Goal: Task Accomplishment & Management: Use online tool/utility

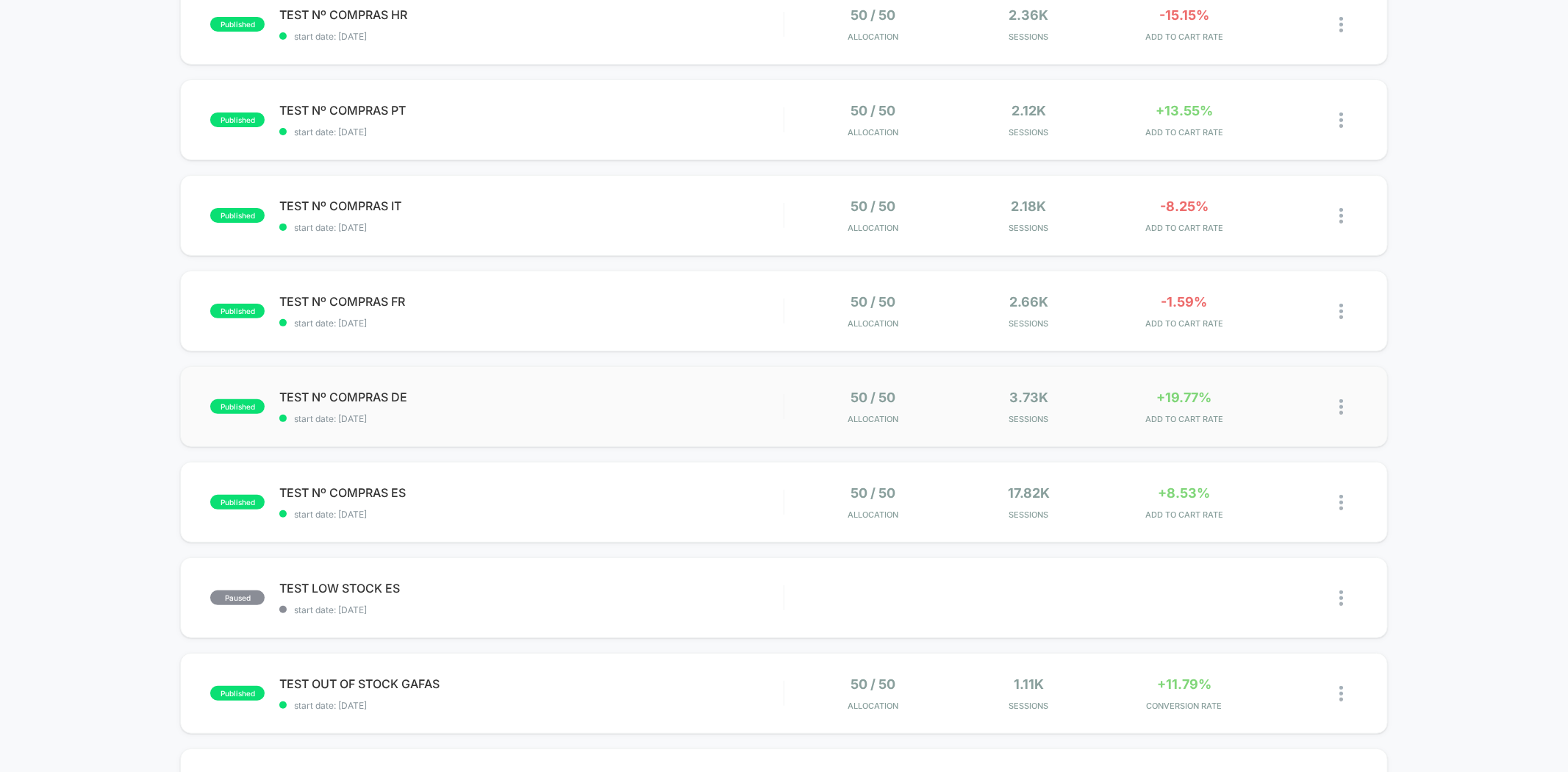
scroll to position [245, 0]
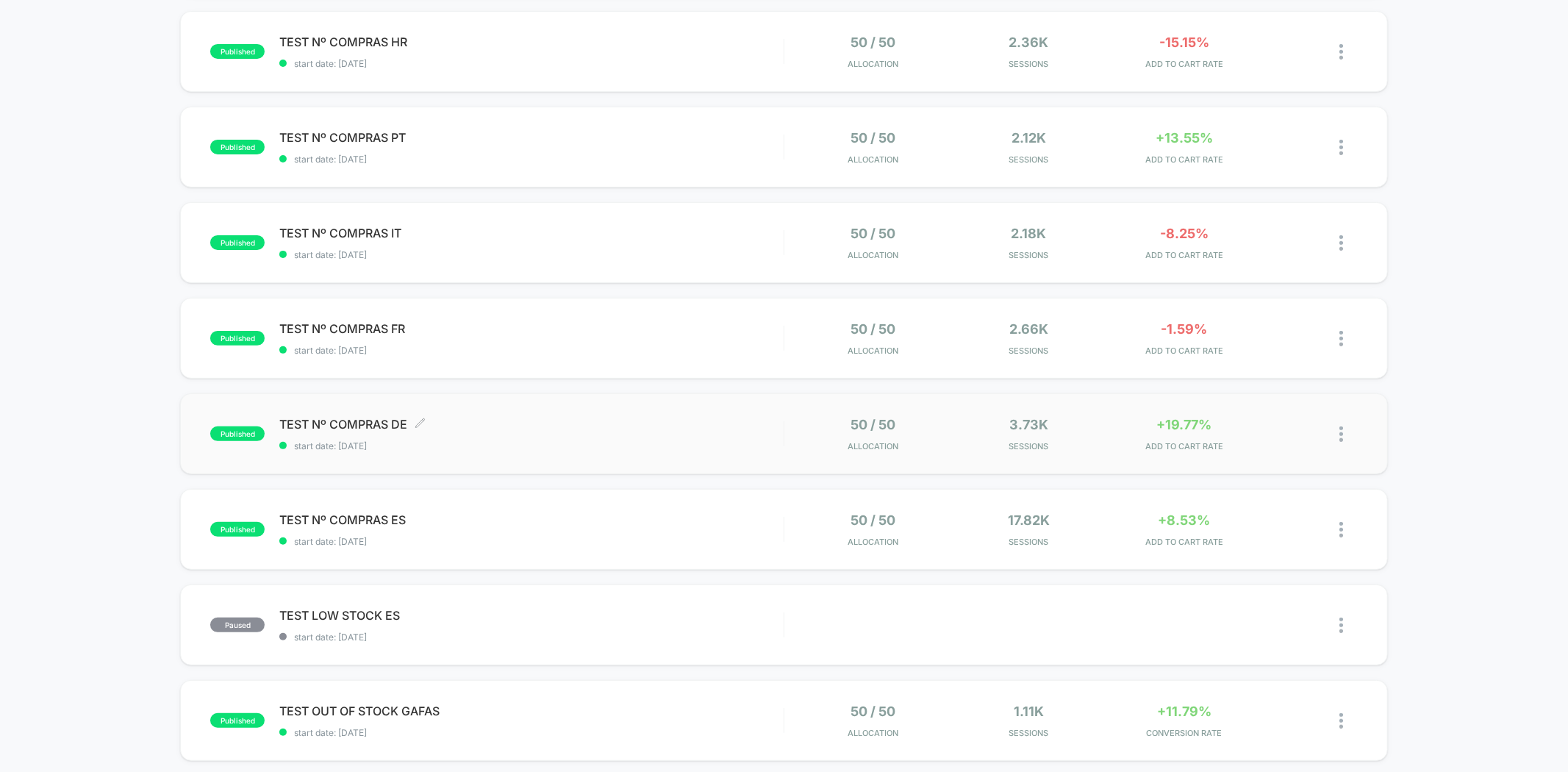
click at [574, 431] on span "TEST Nº COMPRAS DE Click to edit experience details" at bounding box center [531, 425] width 503 height 15
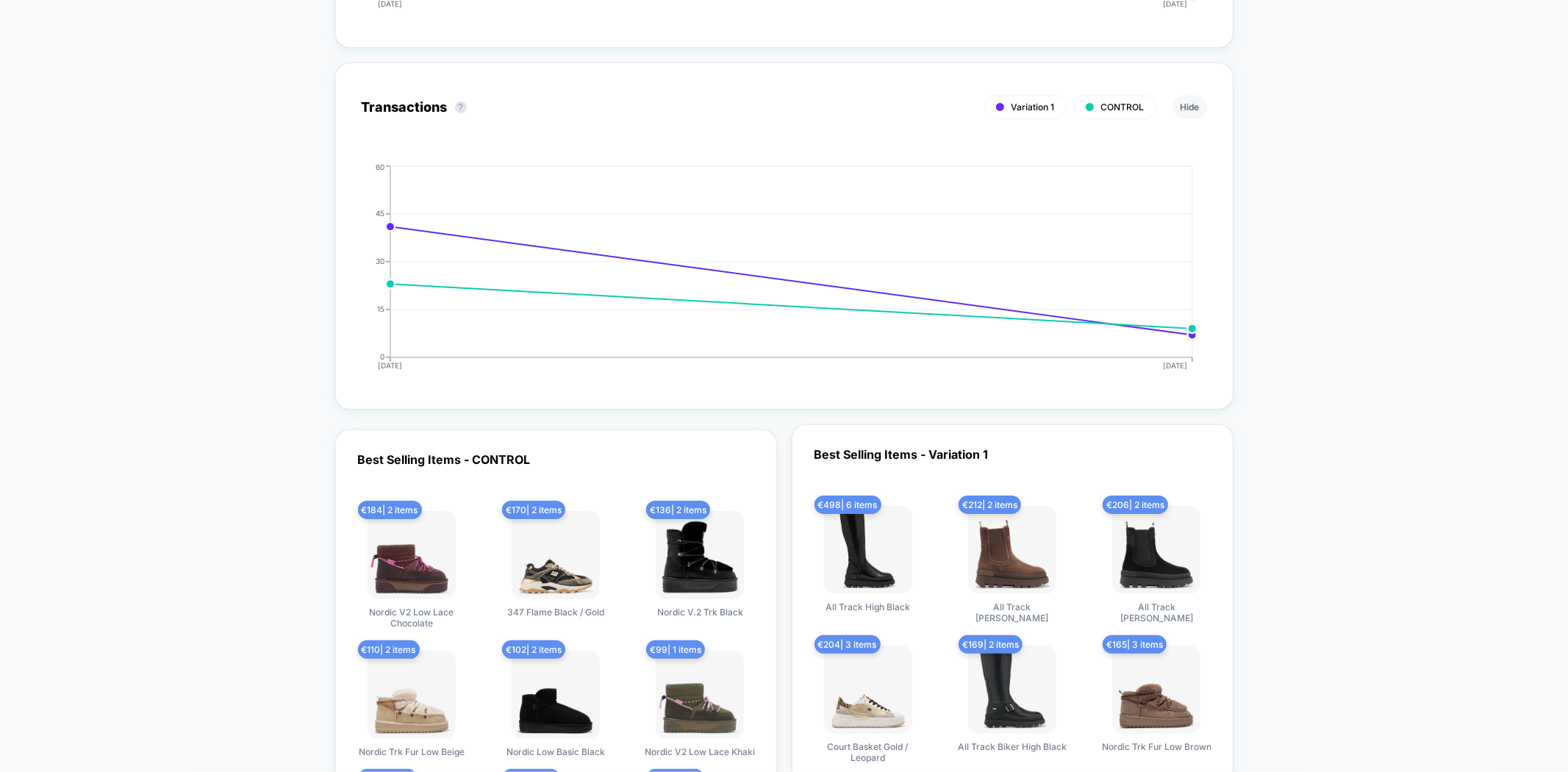
scroll to position [3840, 0]
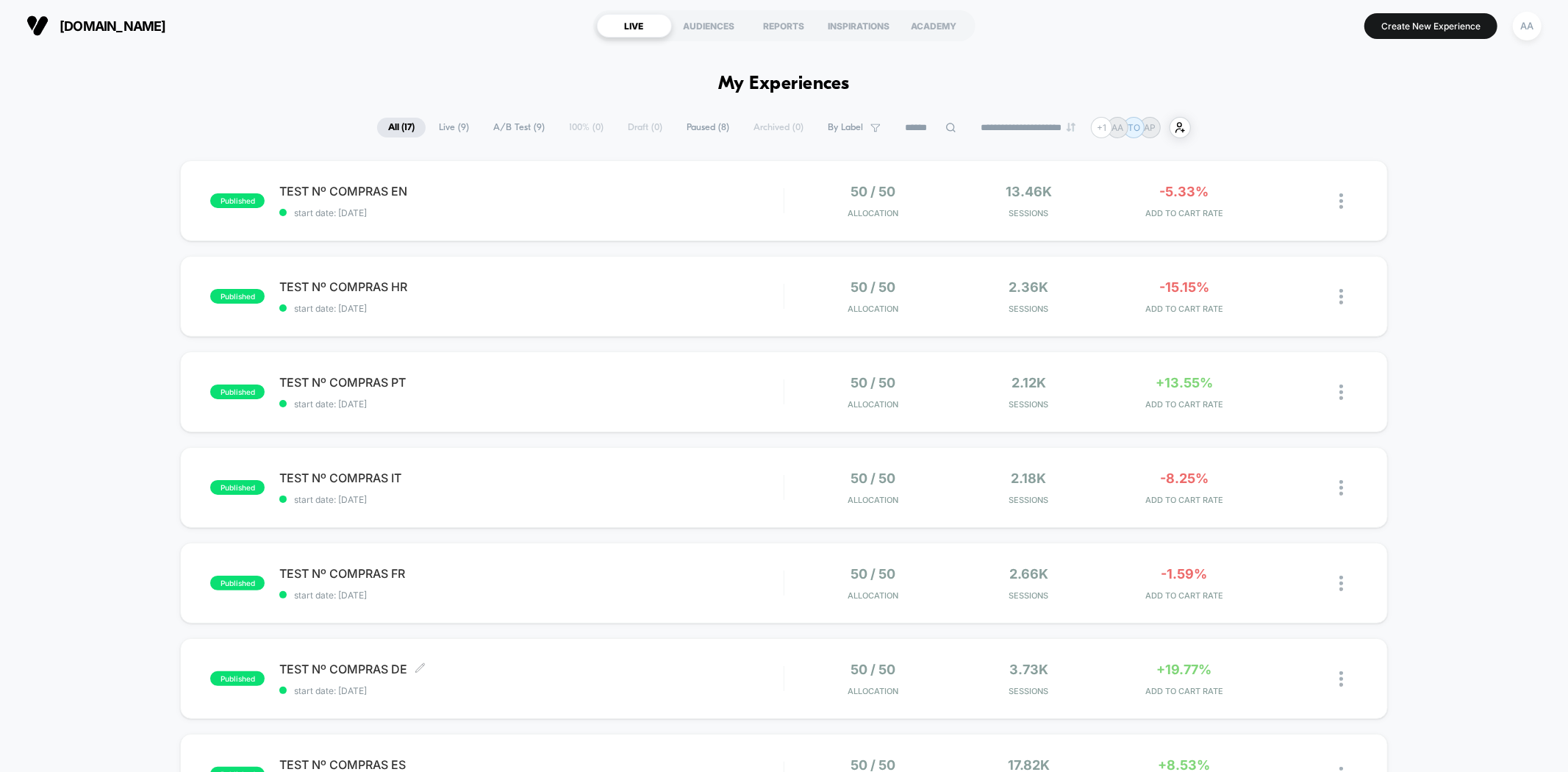
drag, startPoint x: 483, startPoint y: 674, endPoint x: 435, endPoint y: 667, distance: 48.5
click at [469, 675] on span "TEST Nº COMPRAS DE Click to edit experience details" at bounding box center [531, 670] width 503 height 15
click at [550, 211] on span "start date: [DATE]" at bounding box center [531, 213] width 503 height 11
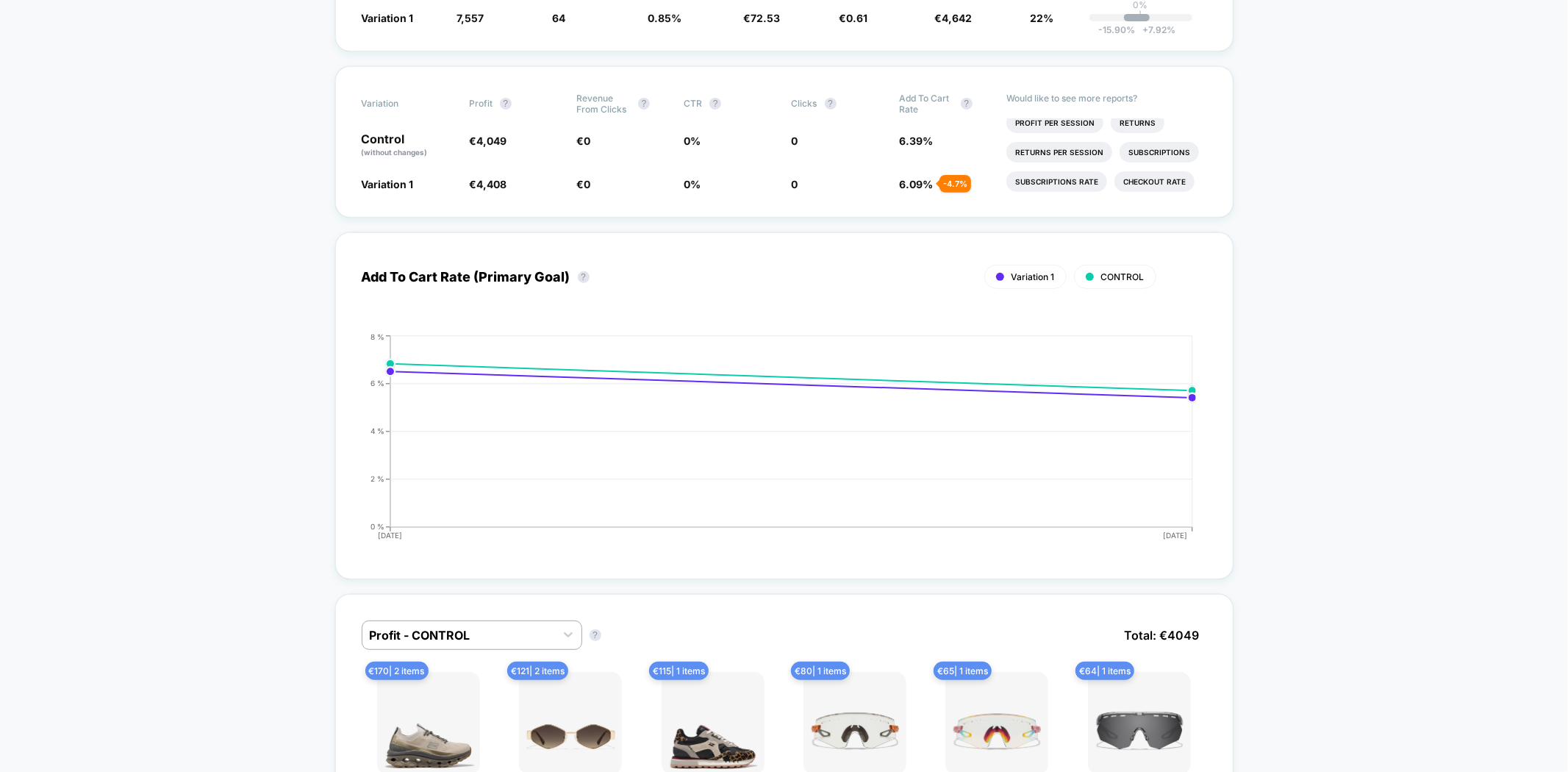
scroll to position [898, 0]
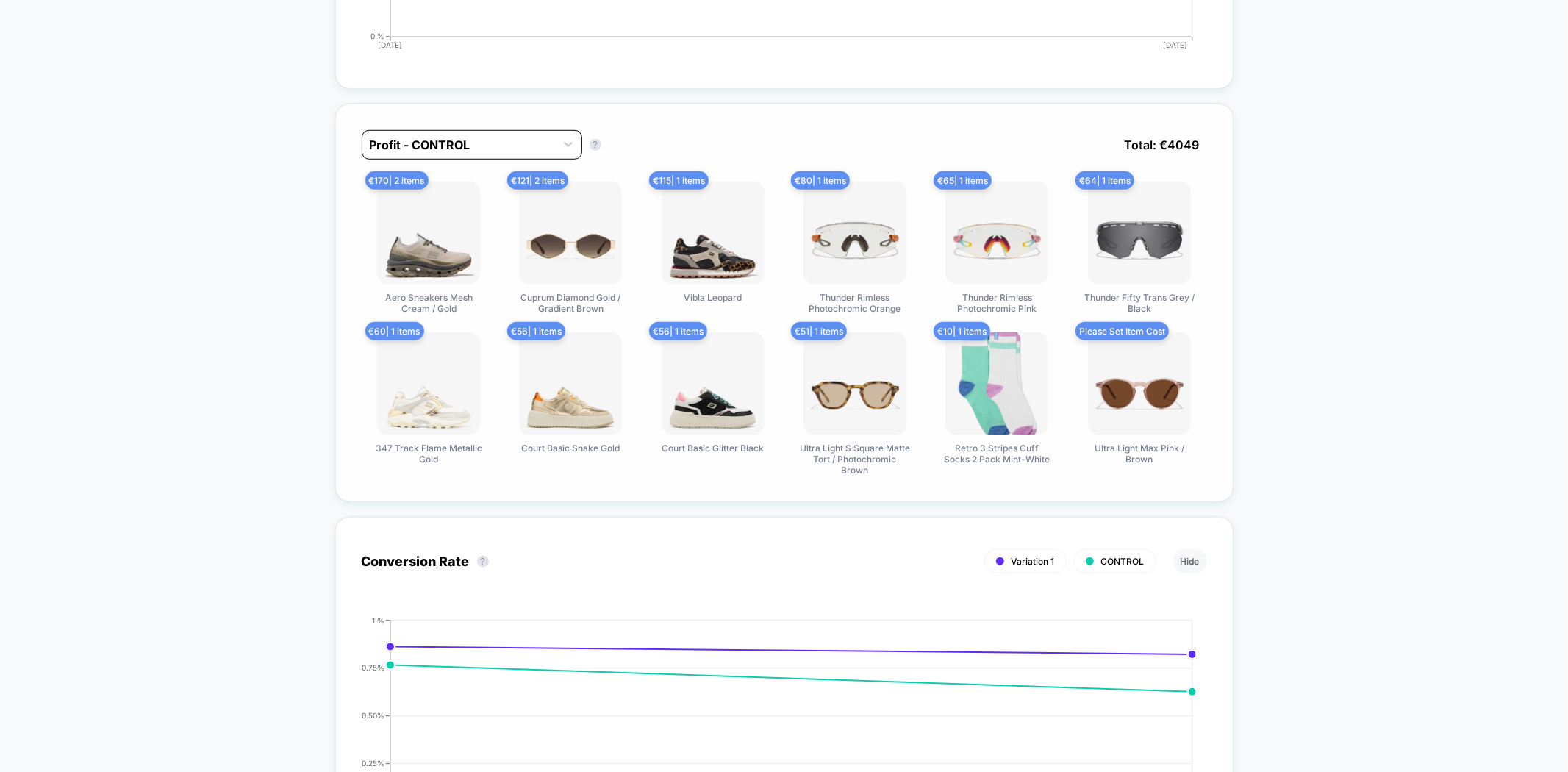
click at [478, 136] on div at bounding box center [459, 144] width 178 height 18
click at [461, 201] on div "Profit - Variation 1" at bounding box center [471, 208] width 221 height 27
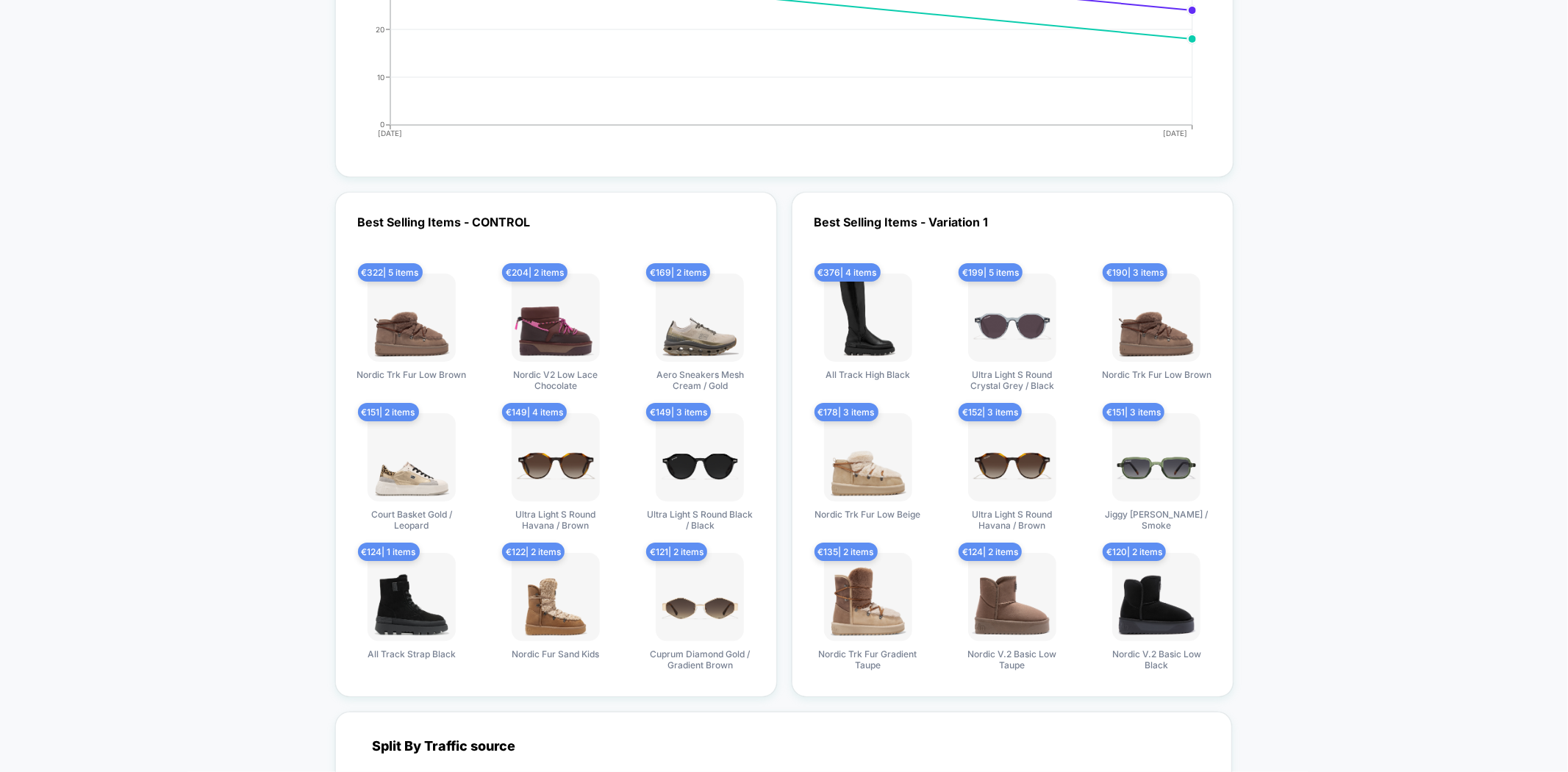
scroll to position [3759, 0]
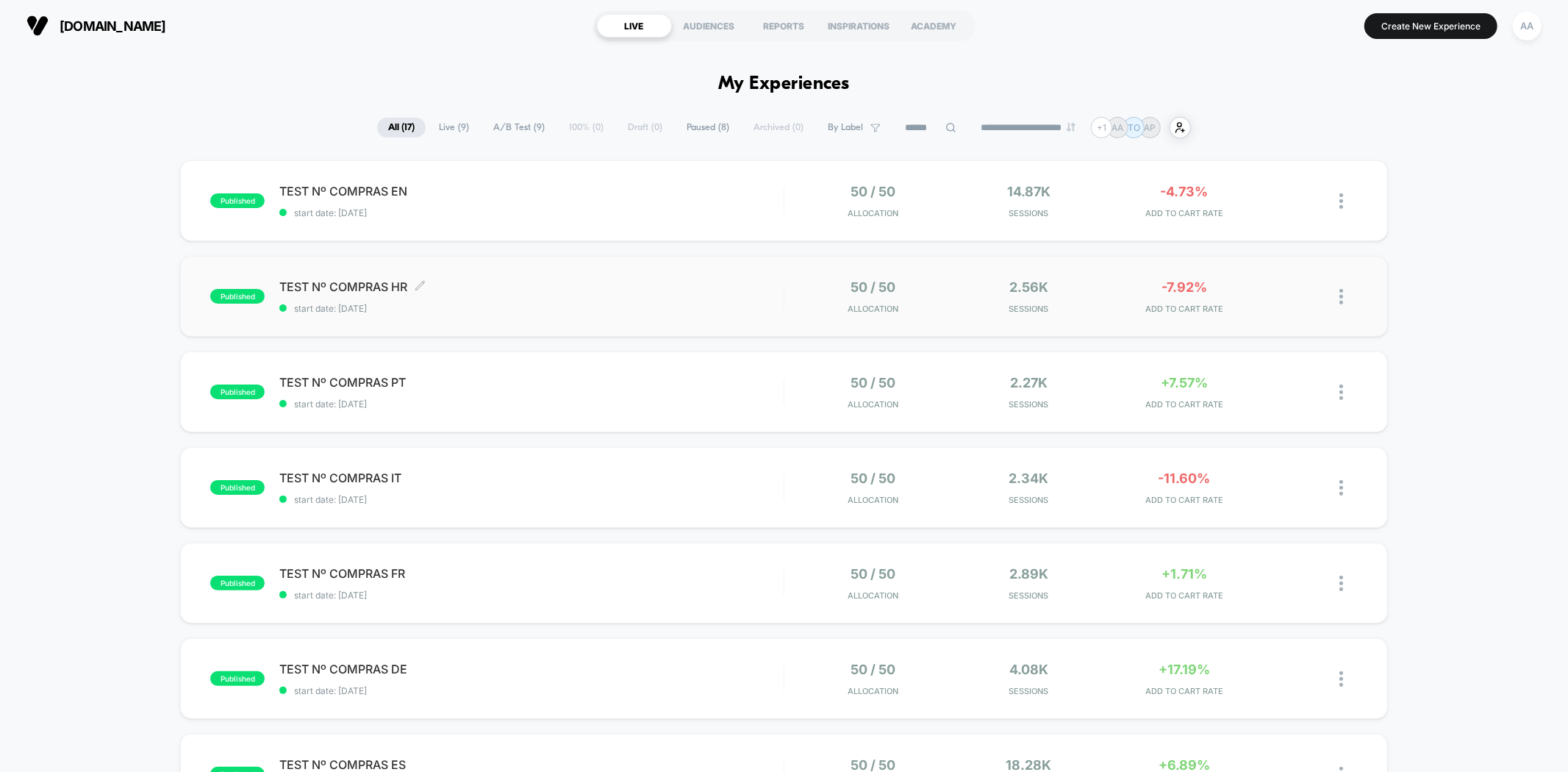
click at [700, 286] on span "TEST Nº COMPRAS HR Click to edit experience details" at bounding box center [531, 287] width 503 height 15
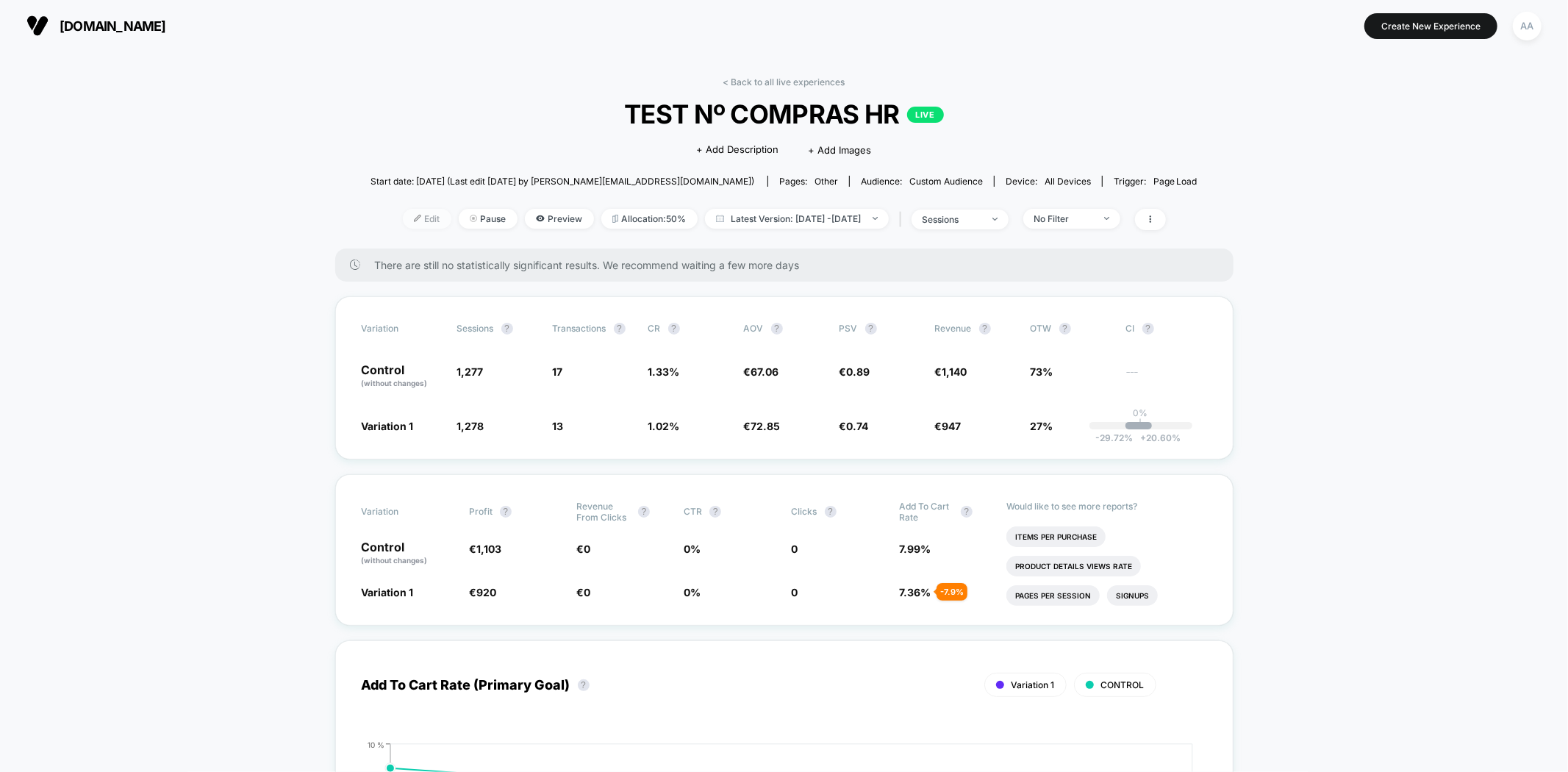
click at [412, 209] on span "Edit" at bounding box center [427, 218] width 48 height 20
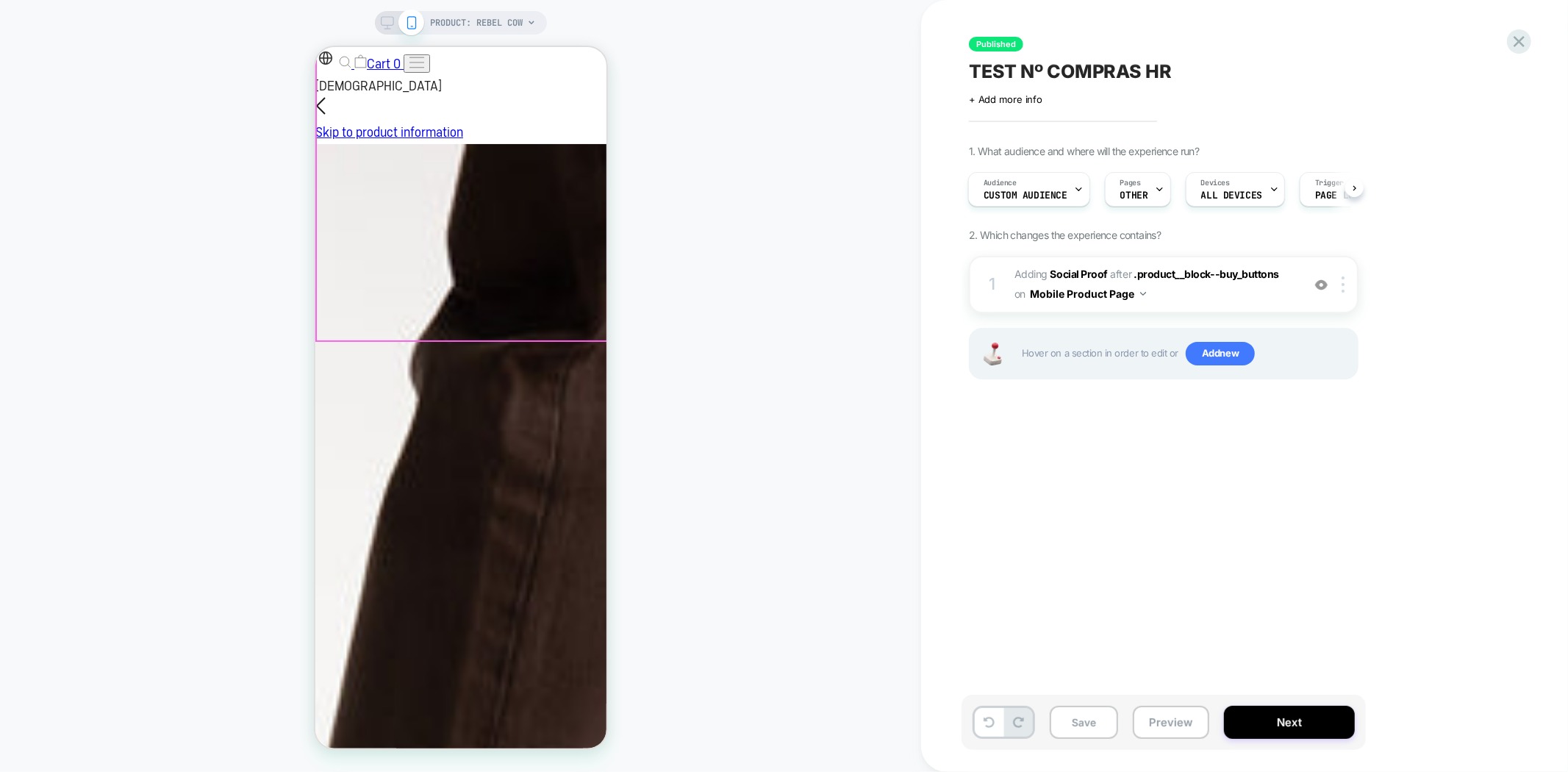
scroll to position [82, 0]
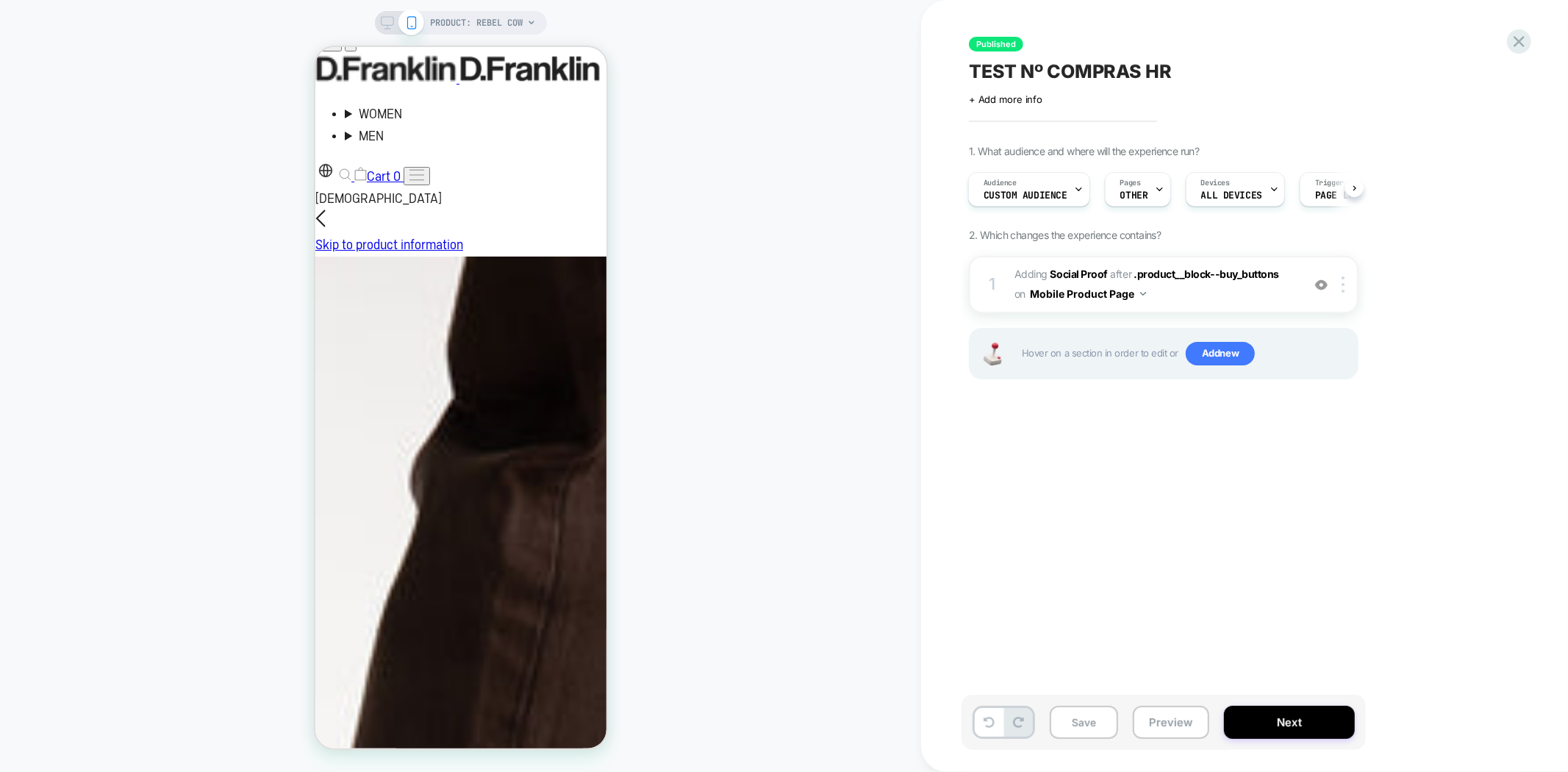
click at [473, 13] on span "PRODUCT: Rebel Cow" at bounding box center [477, 23] width 93 height 24
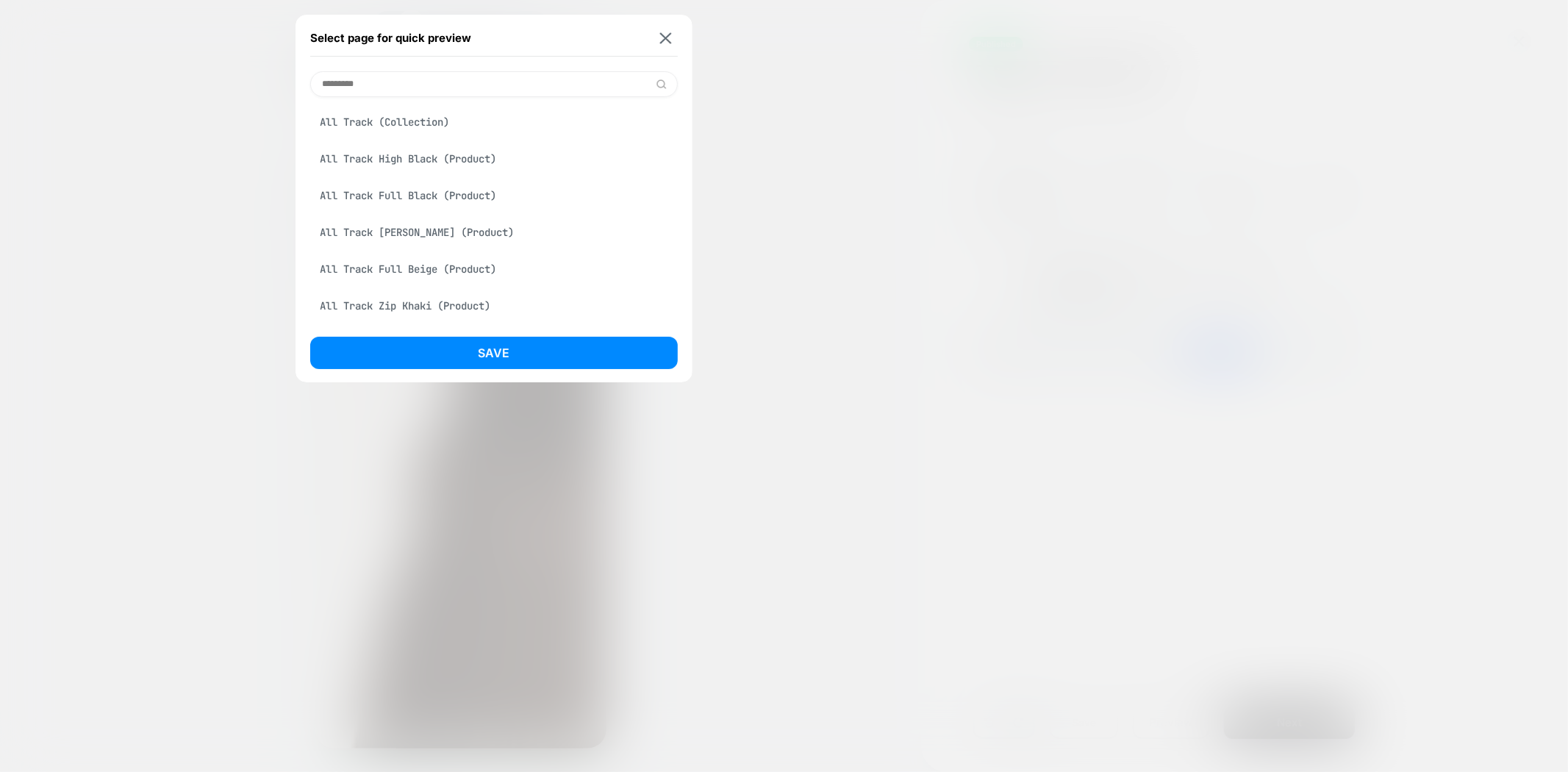
type input "*********"
click at [355, 112] on div "All Track (Collection)" at bounding box center [494, 121] width 368 height 28
click at [412, 157] on div "All Track High Black (Product)" at bounding box center [494, 158] width 368 height 28
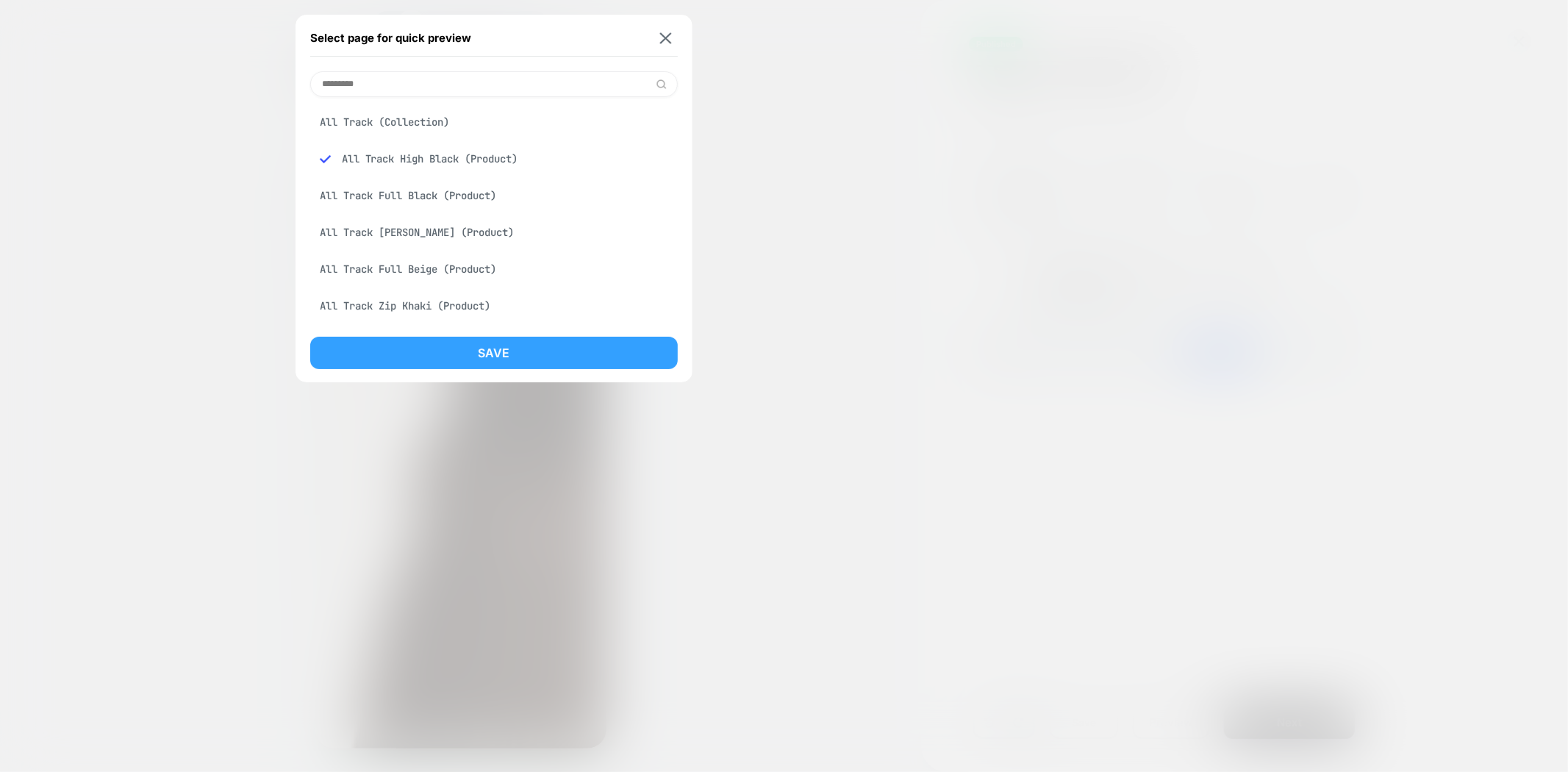
click at [502, 349] on button "Save" at bounding box center [494, 353] width 368 height 32
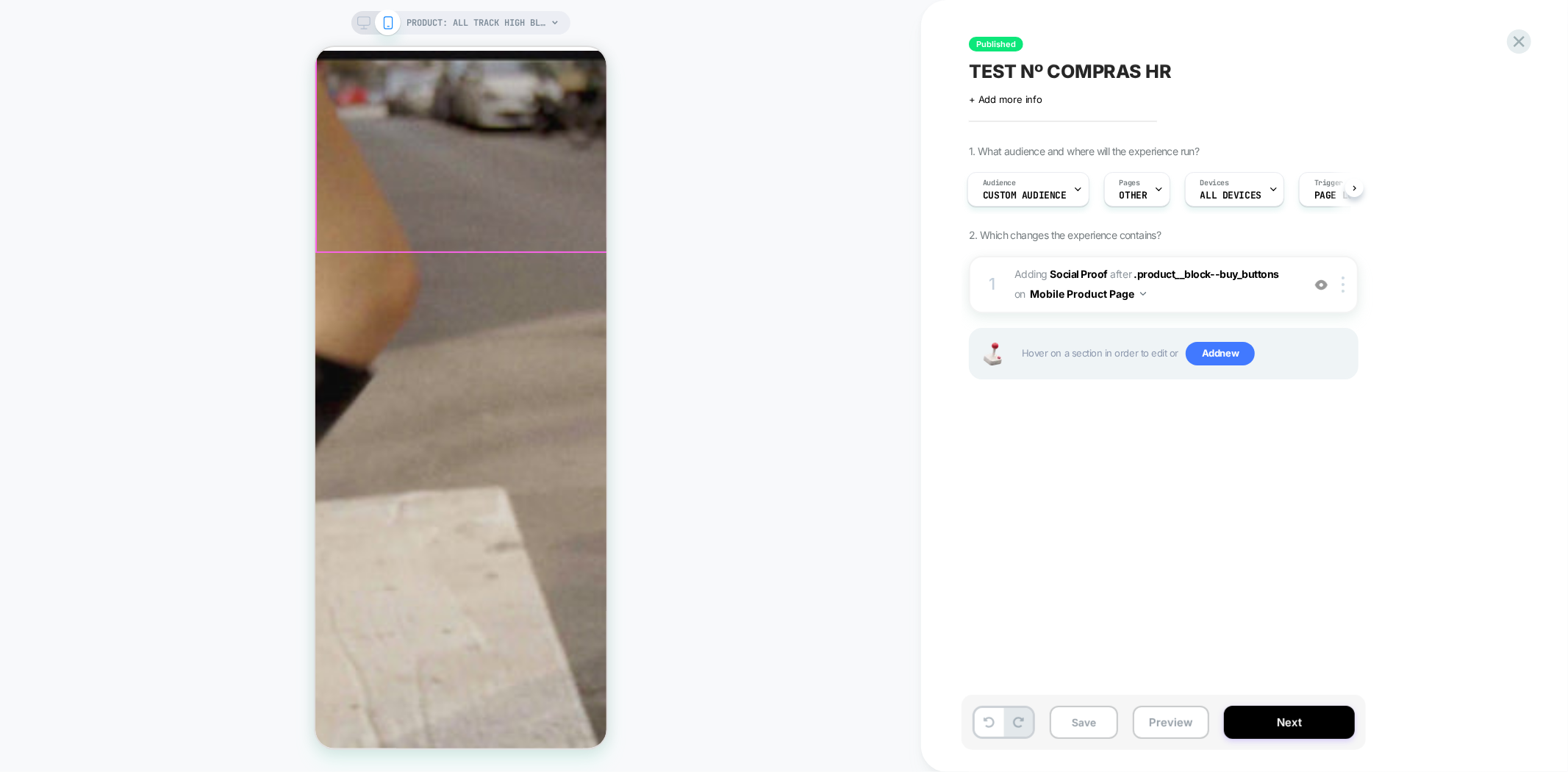
scroll to position [245, 0]
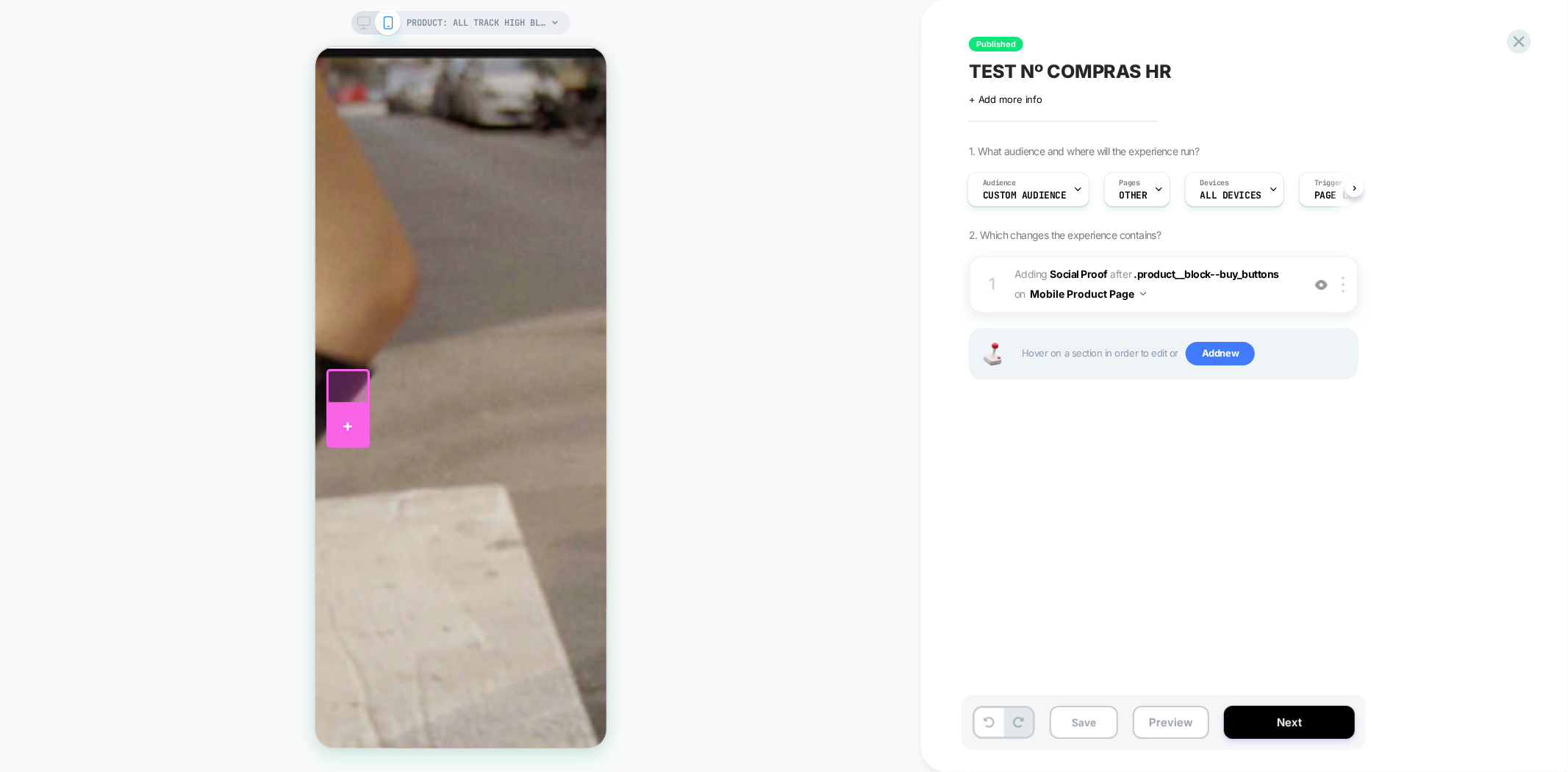
click at [353, 420] on div at bounding box center [347, 426] width 44 height 45
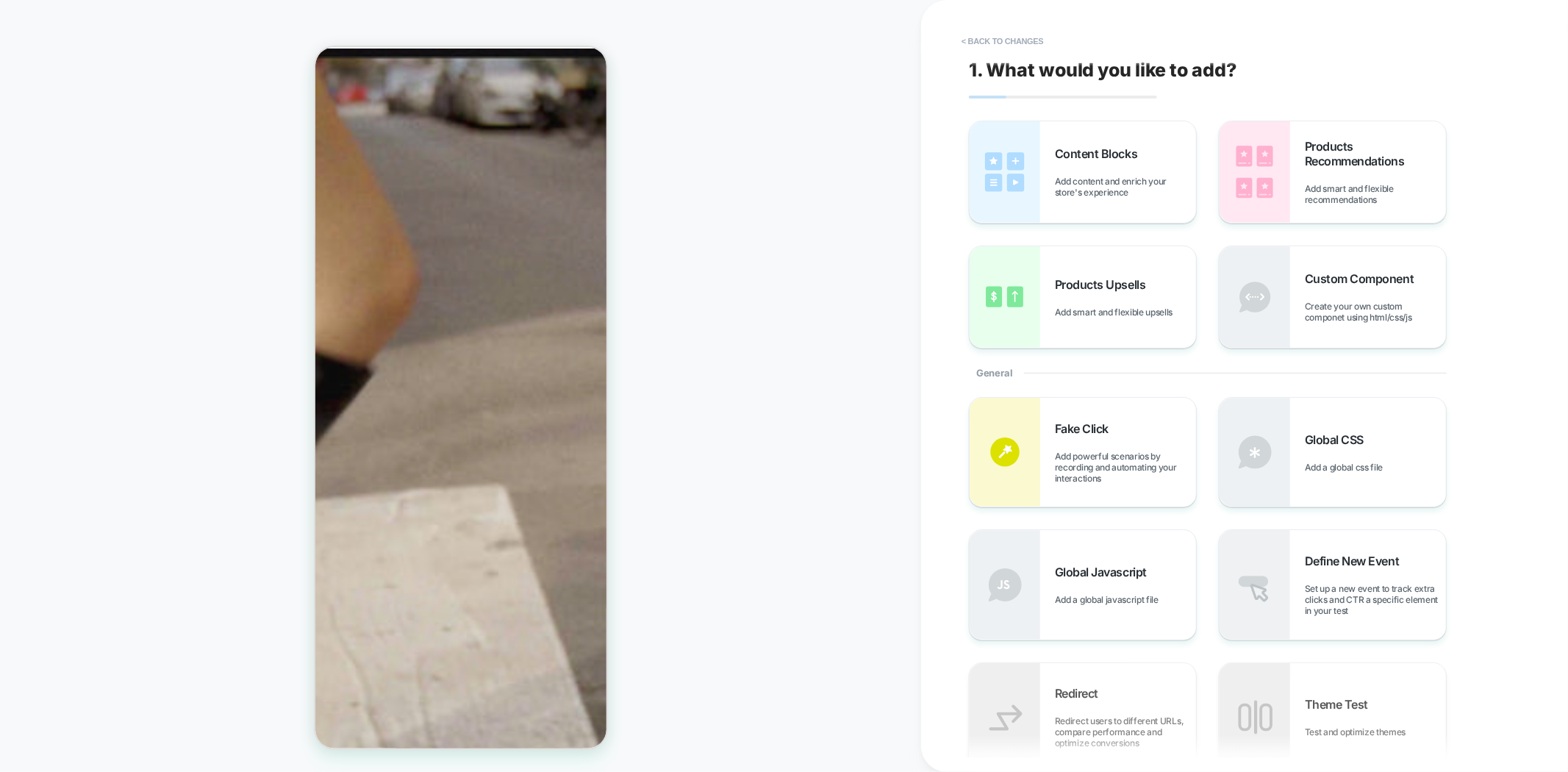
scroll to position [270, 0]
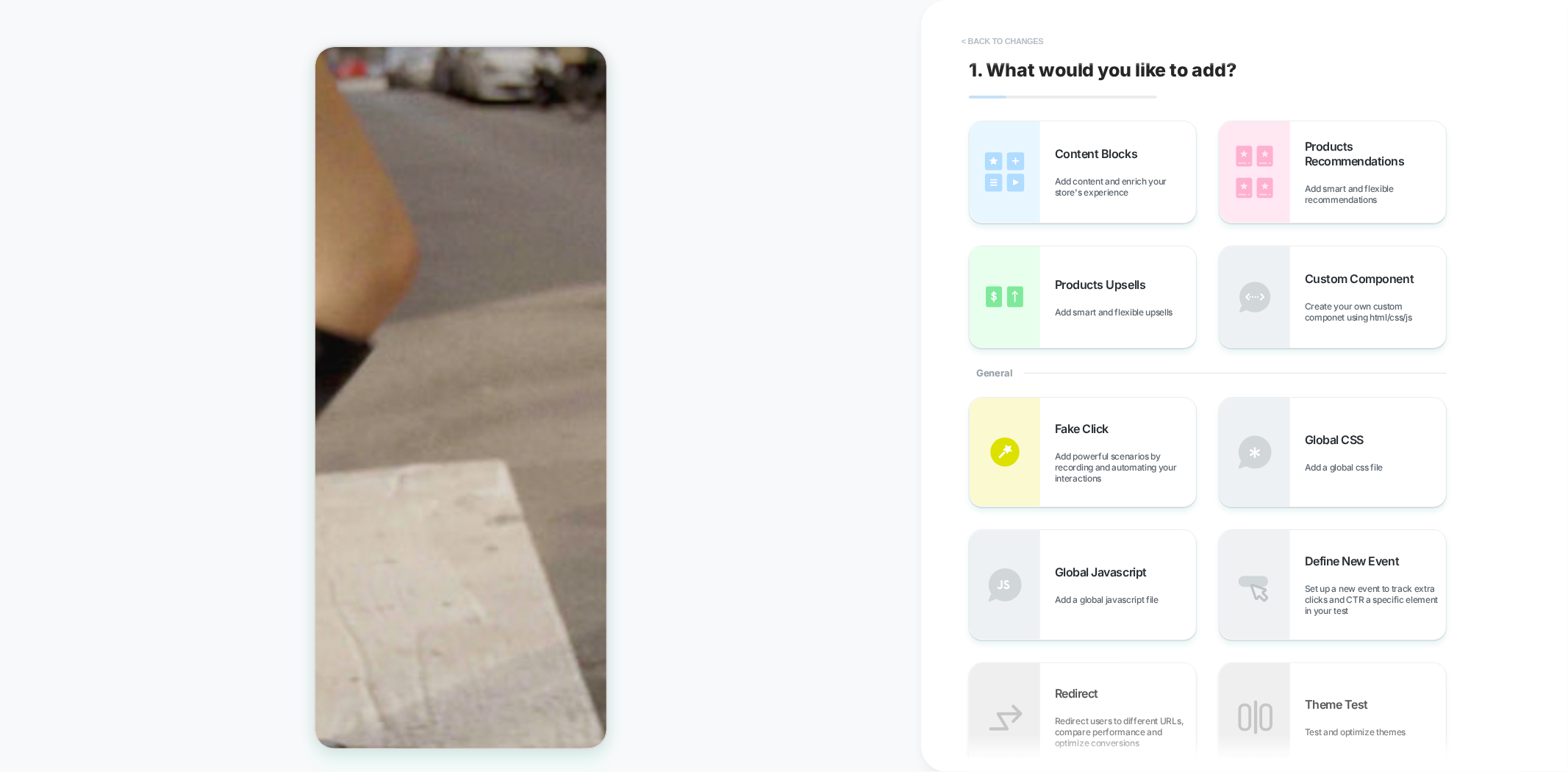
click at [1011, 41] on button "< Back to changes" at bounding box center [1002, 41] width 97 height 24
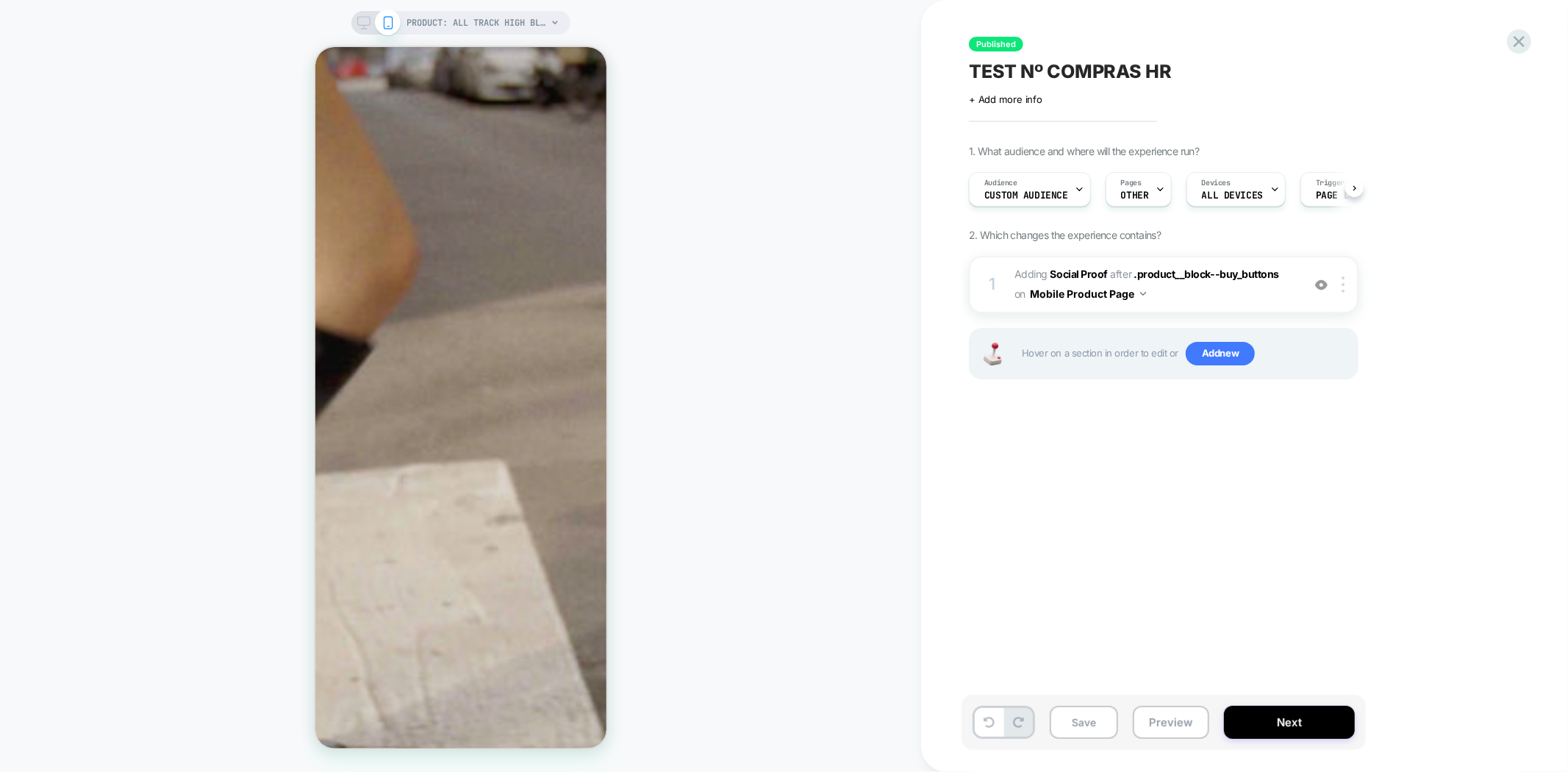
scroll to position [0, 1]
click at [582, 275] on div at bounding box center [577, 284] width 37 height 44
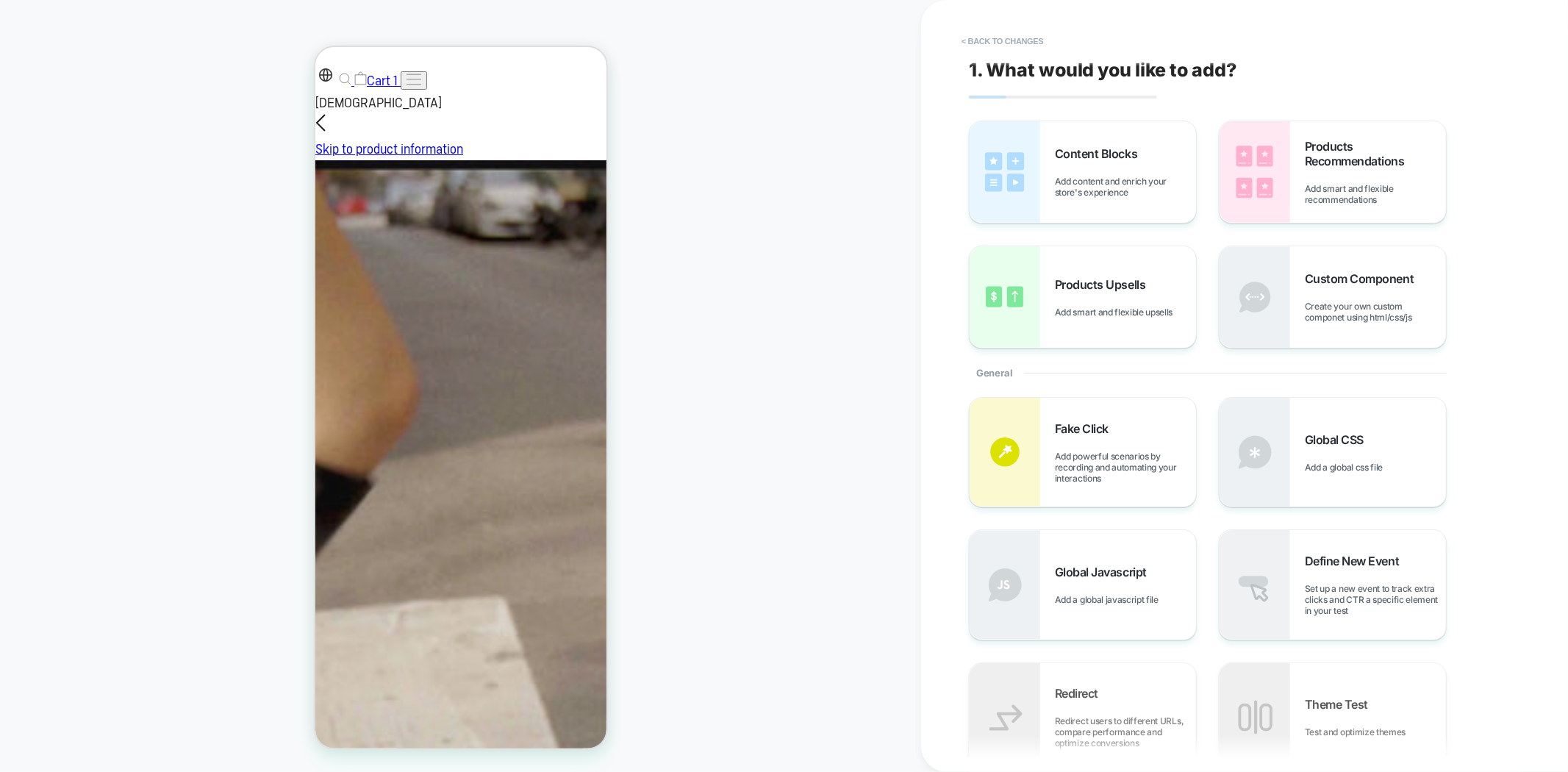
scroll to position [130, 0]
click at [728, 232] on div "PRODUCT: All Track High Black PRODUCT: All Track High Black" at bounding box center [460, 386] width 921 height 743
click at [1002, 45] on button "< Back to changes" at bounding box center [1002, 41] width 97 height 24
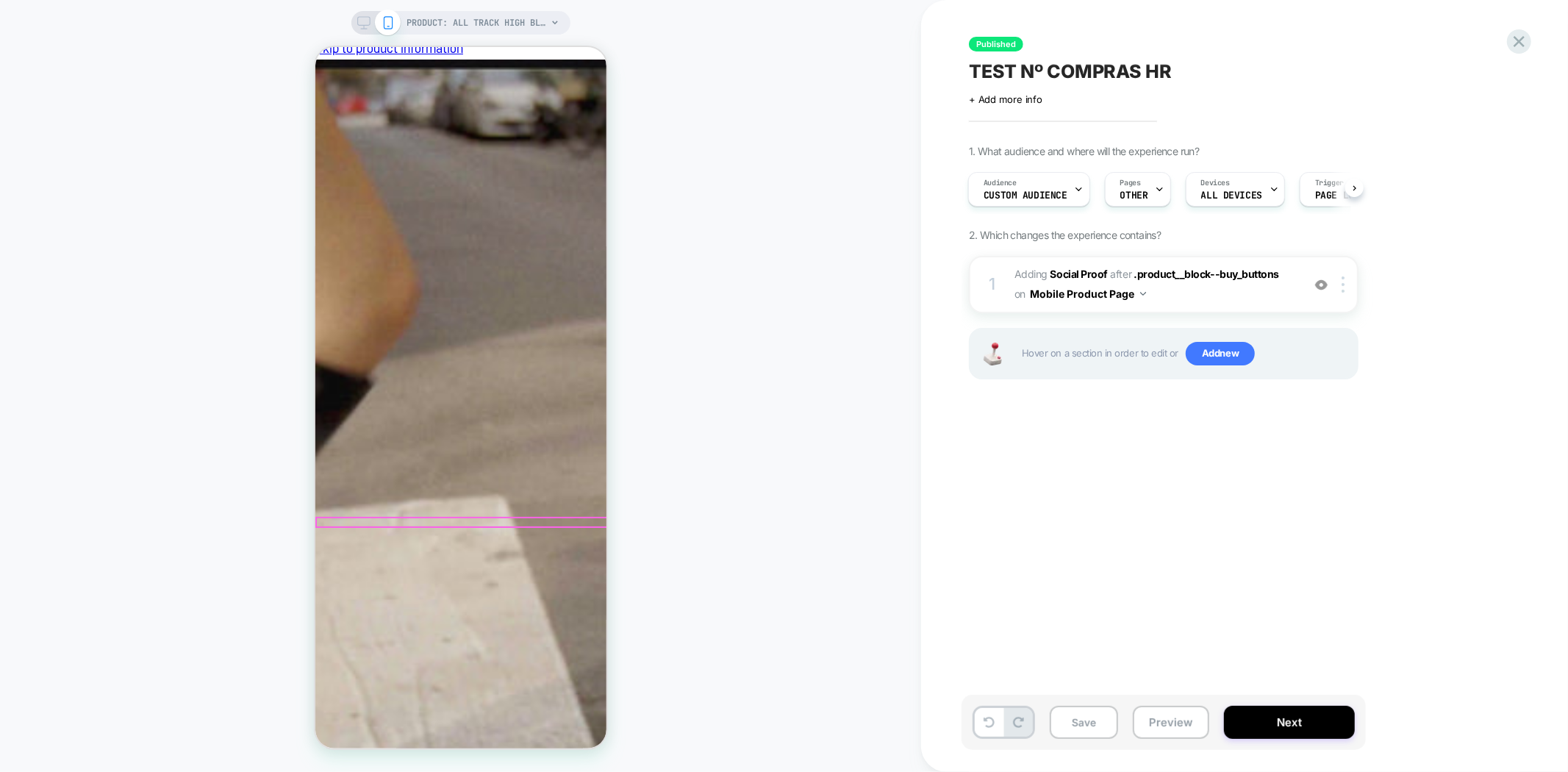
scroll to position [223, 0]
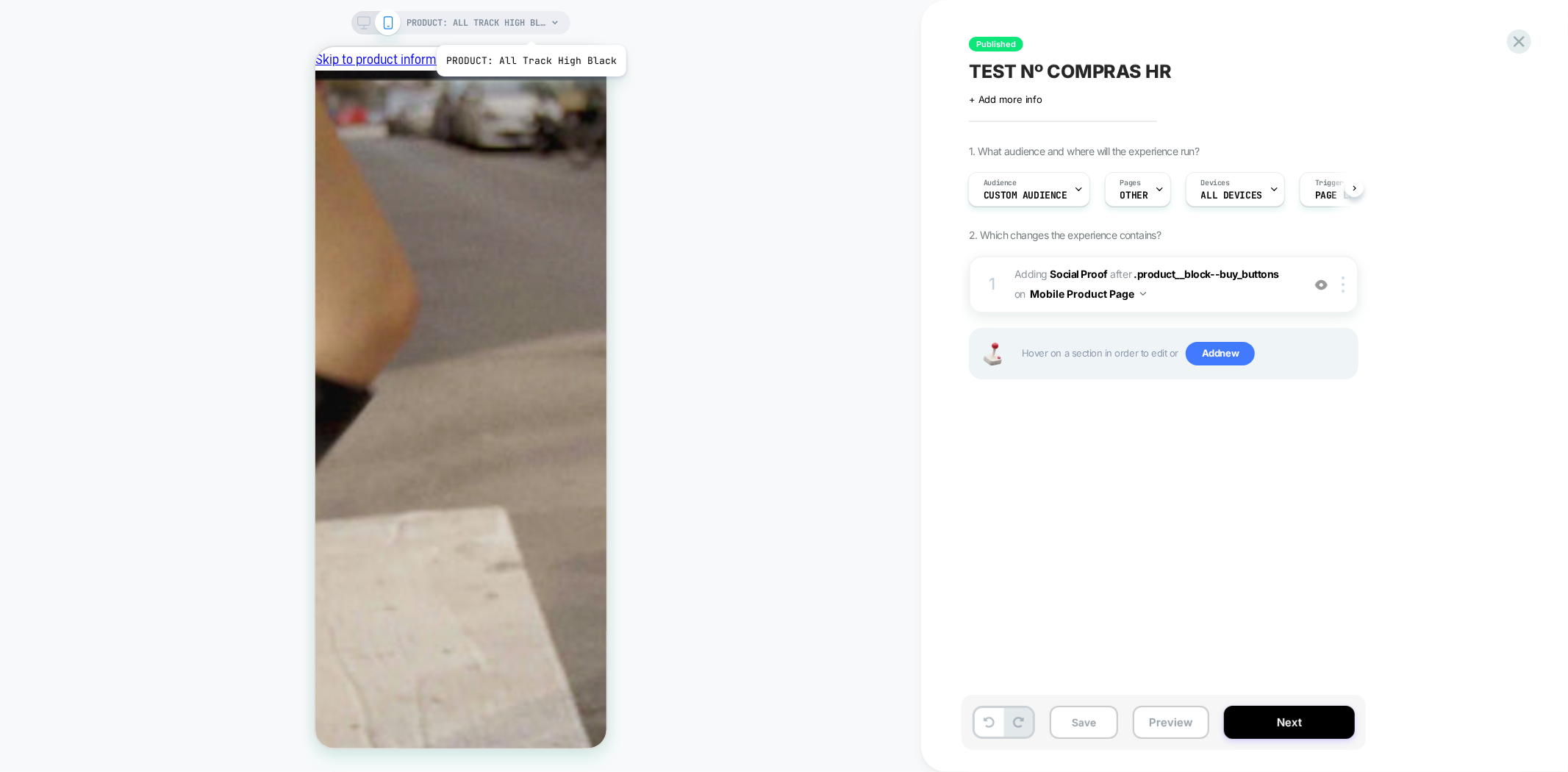
click at [535, 28] on span "PRODUCT: All Track High Black" at bounding box center [477, 23] width 139 height 24
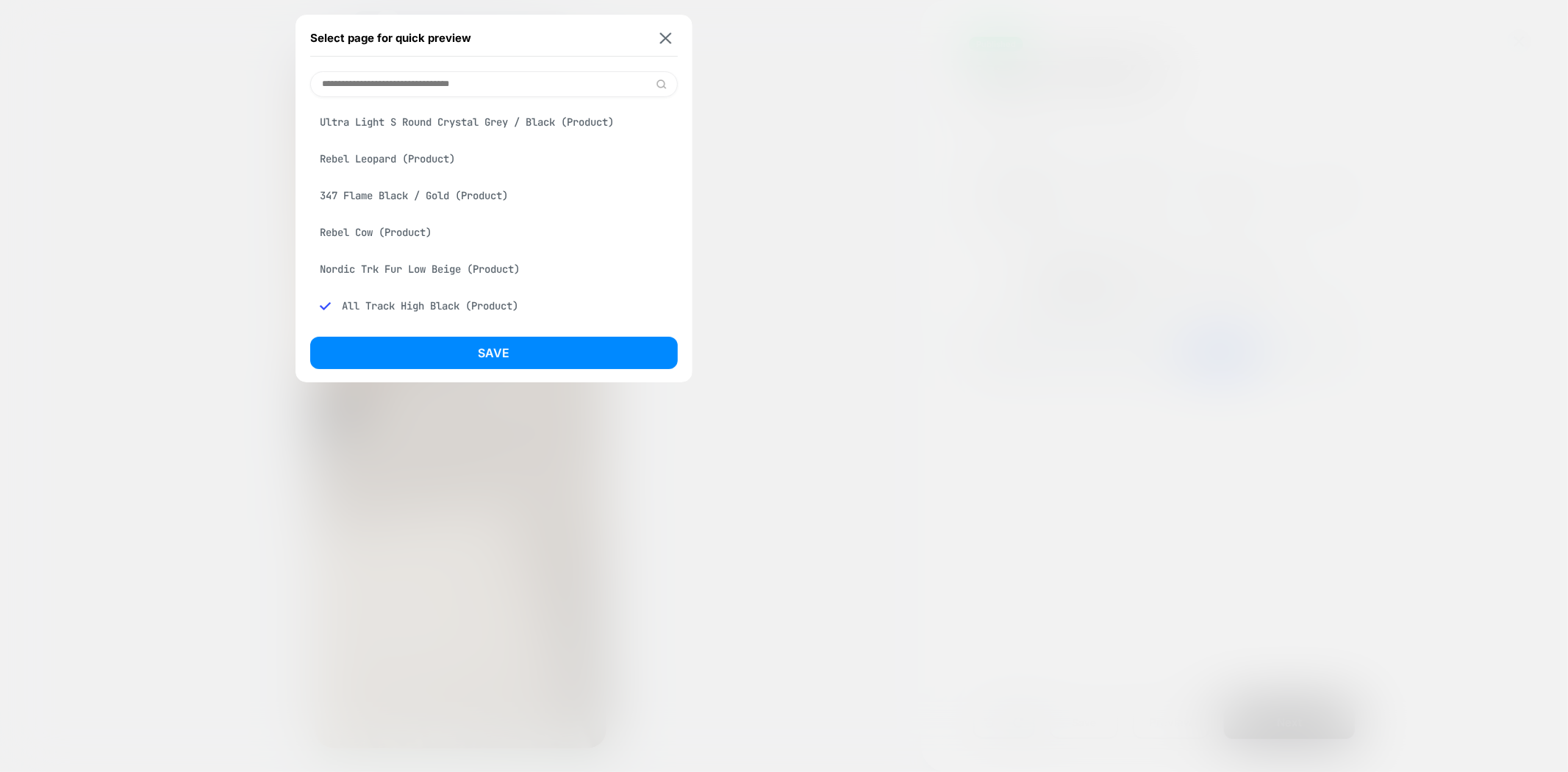
click at [456, 88] on input at bounding box center [494, 83] width 368 height 26
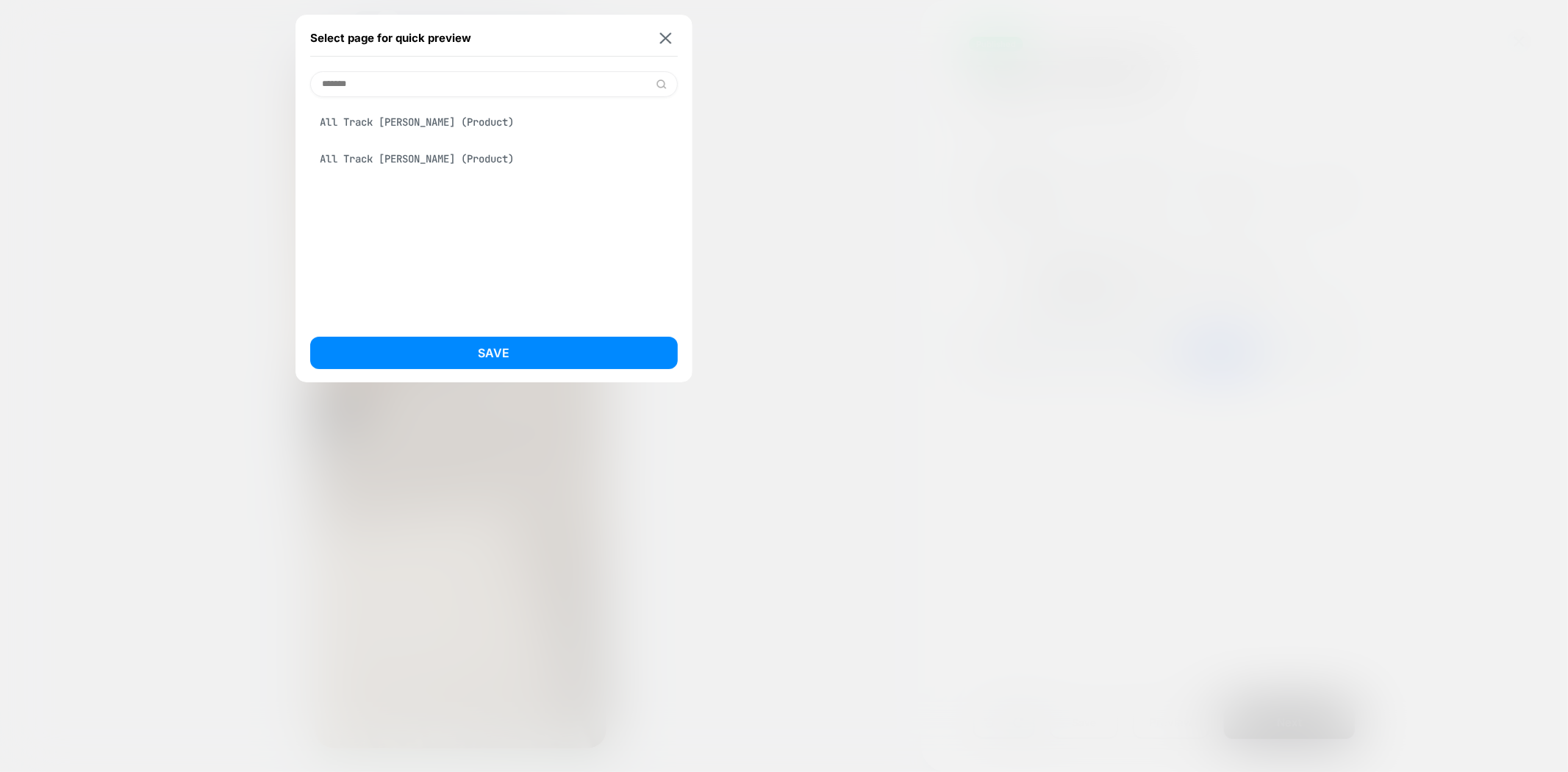
type input "*******"
click at [453, 126] on div "All Track [PERSON_NAME] (Product)" at bounding box center [494, 121] width 368 height 28
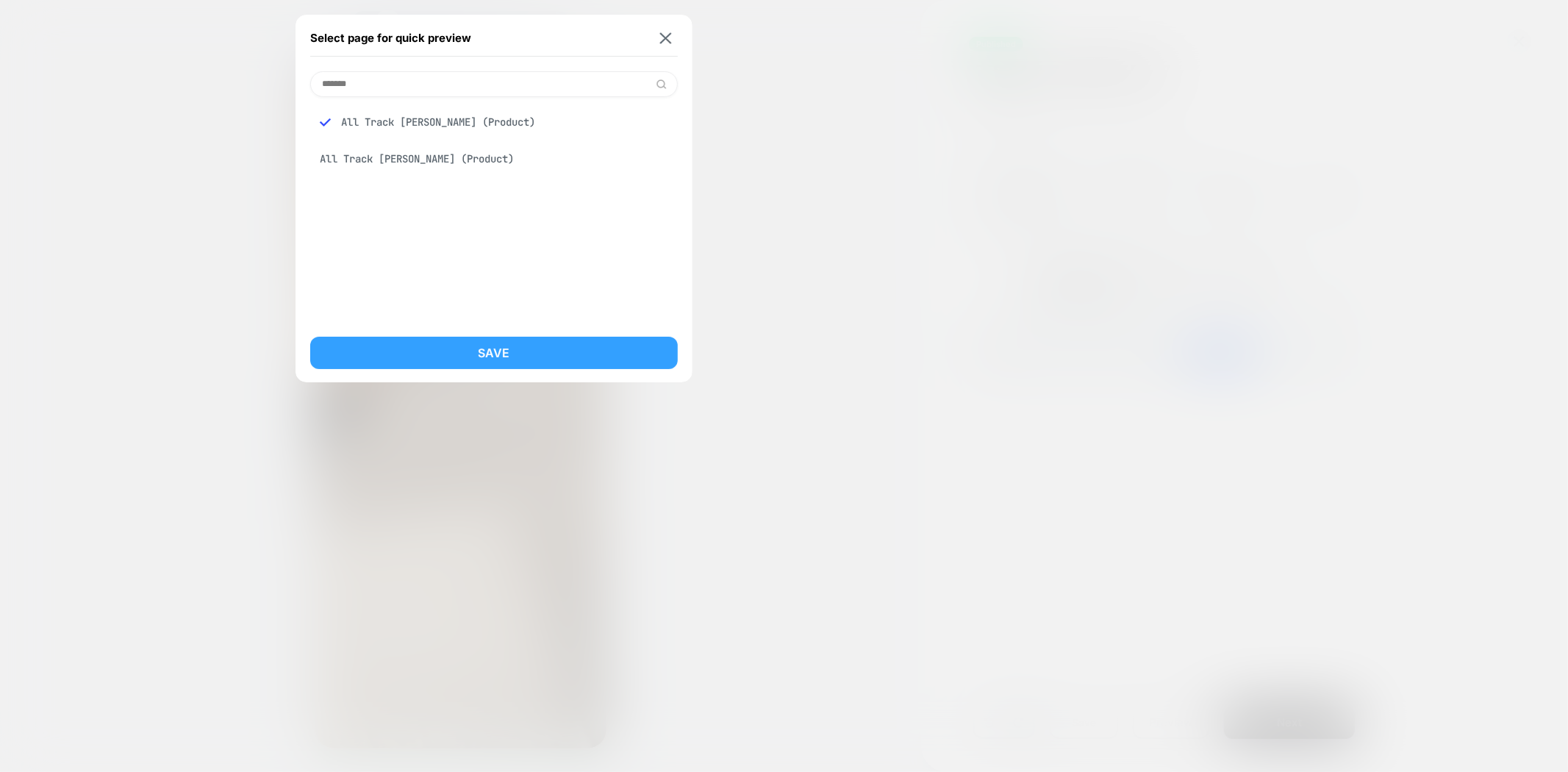
click at [555, 341] on button "Save" at bounding box center [494, 353] width 368 height 32
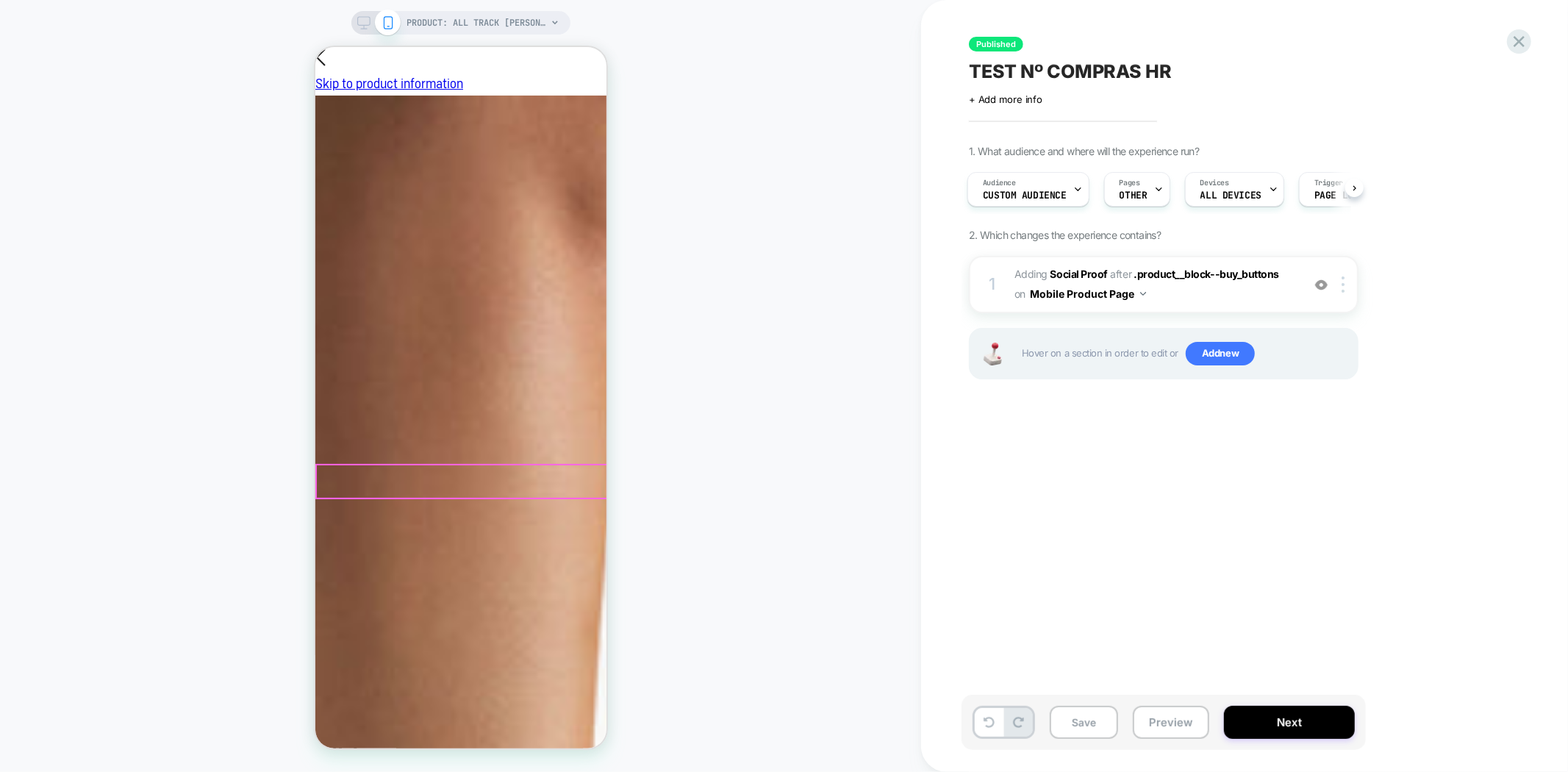
scroll to position [245, 0]
click at [1516, 33] on icon at bounding box center [1519, 41] width 20 height 20
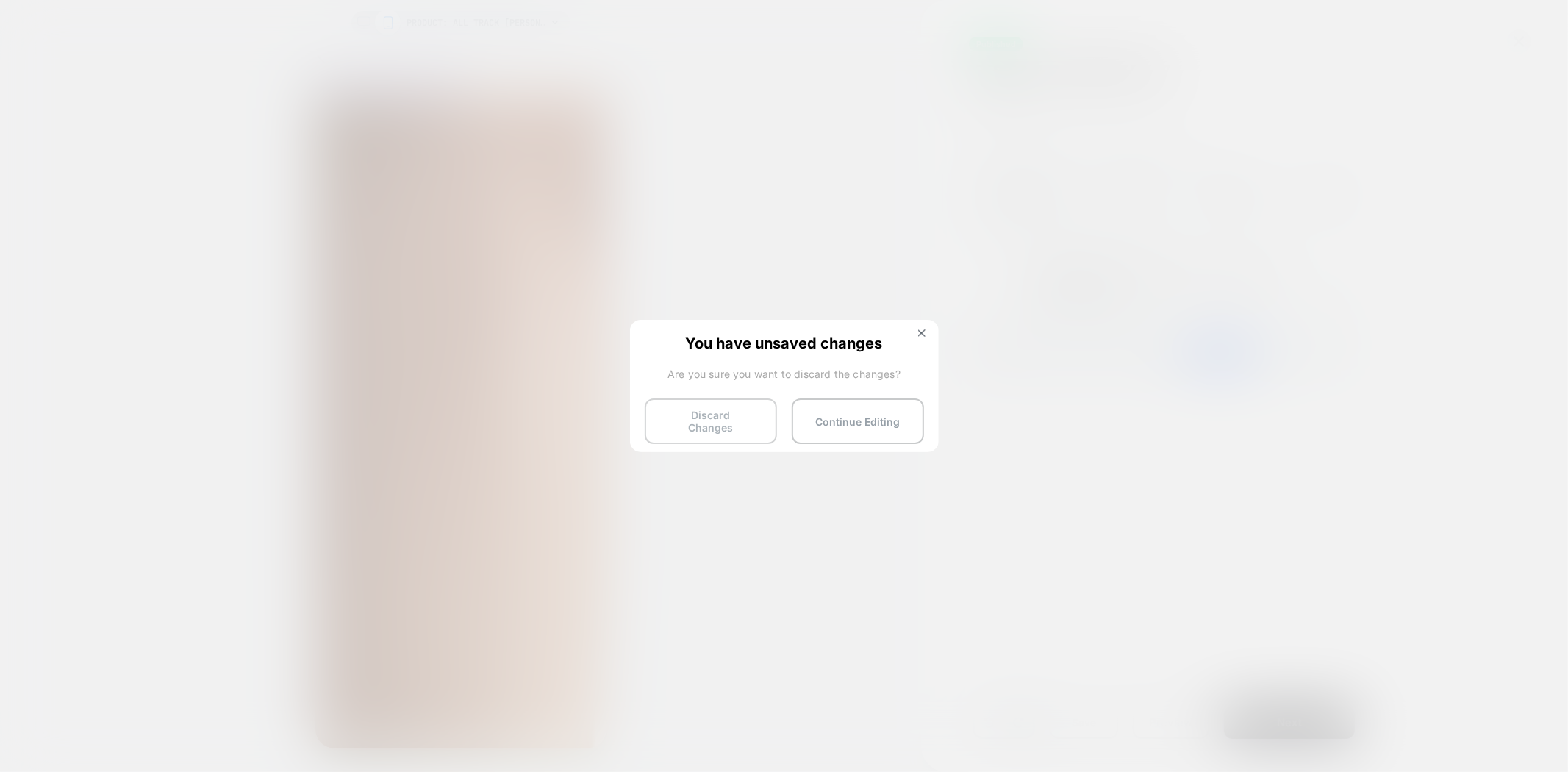
click at [708, 419] on button "Discard Changes" at bounding box center [711, 421] width 133 height 46
